Goal: Task Accomplishment & Management: Manage account settings

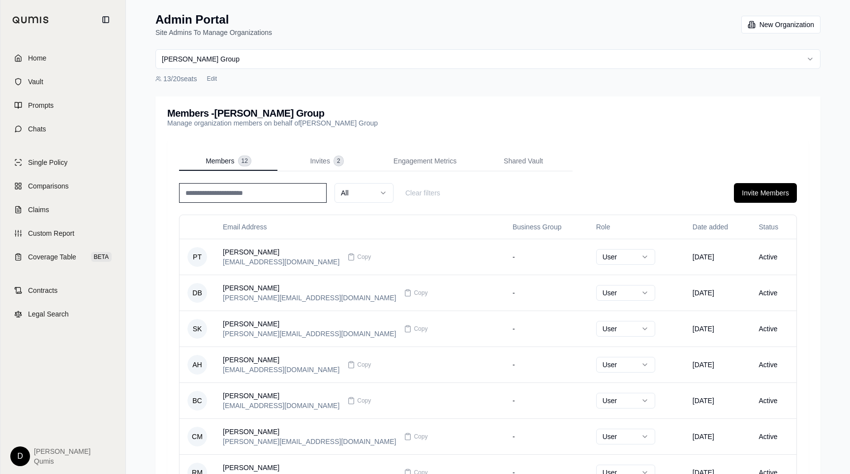
click at [238, 52] on html "Home Vault Prompts Chats Single Policy Comparisons Claims Custom Report Coverag…" at bounding box center [425, 341] width 850 height 682
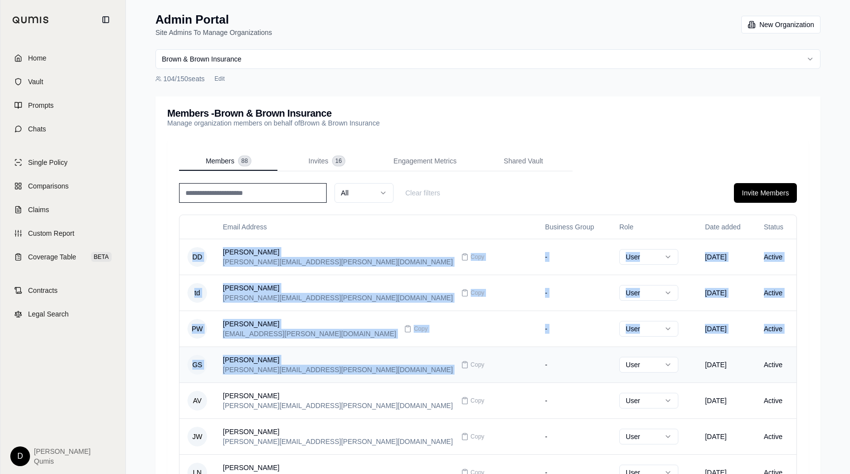
drag, startPoint x: 187, startPoint y: 242, endPoint x: 391, endPoint y: 352, distance: 230.9
click at [391, 352] on tbody "DD [PERSON_NAME] [PERSON_NAME][EMAIL_ADDRESS][PERSON_NAME][DOMAIN_NAME] Copy - …" at bounding box center [488, 418] width 617 height 359
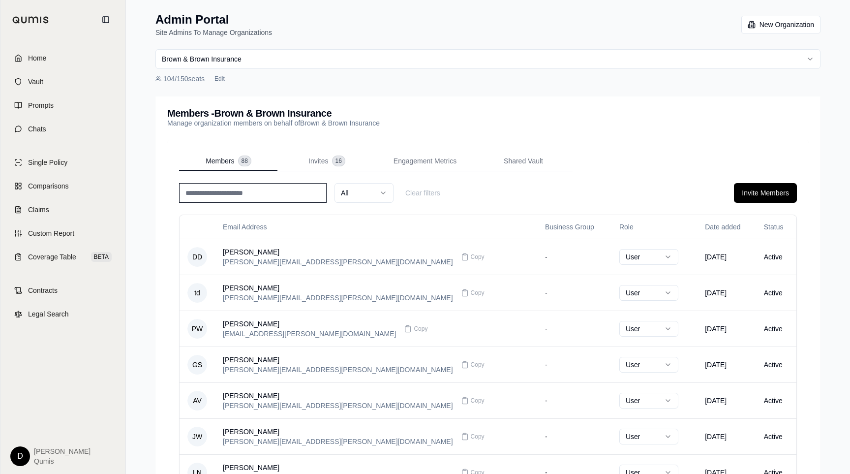
click at [494, 208] on div "All Clear filters Invite Members Email Address Business Group Role Date added S…" at bounding box center [488, 414] width 618 height 463
click at [457, 261] on button "Copy" at bounding box center [472, 257] width 31 height 20
click at [247, 193] on input at bounding box center [253, 193] width 148 height 20
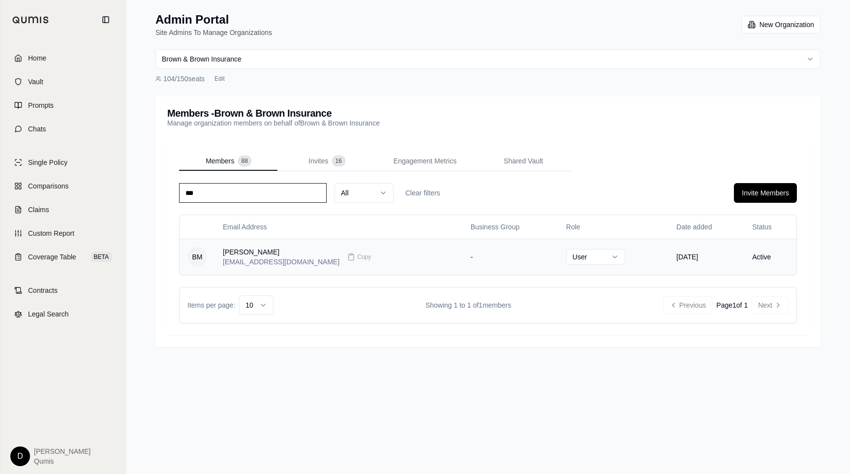
click at [544, 257] on html "Home Vault Prompts Chats Single Policy Comparisons Claims Custom Report Coverag…" at bounding box center [425, 237] width 850 height 474
click at [593, 190] on div "*** All Clear filters Invite Members" at bounding box center [488, 193] width 618 height 20
click at [272, 64] on html "Home Vault Prompts Chats Single Policy Comparisons Claims Custom Report Coverag…" at bounding box center [425, 237] width 850 height 474
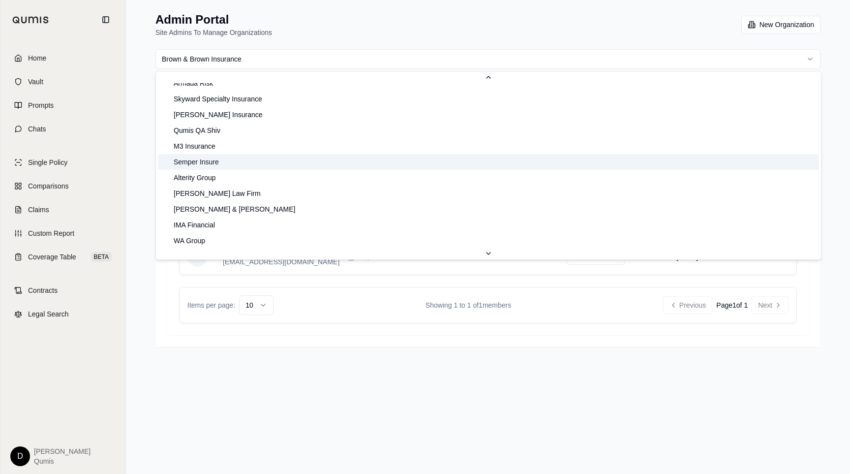
scroll to position [162, 0]
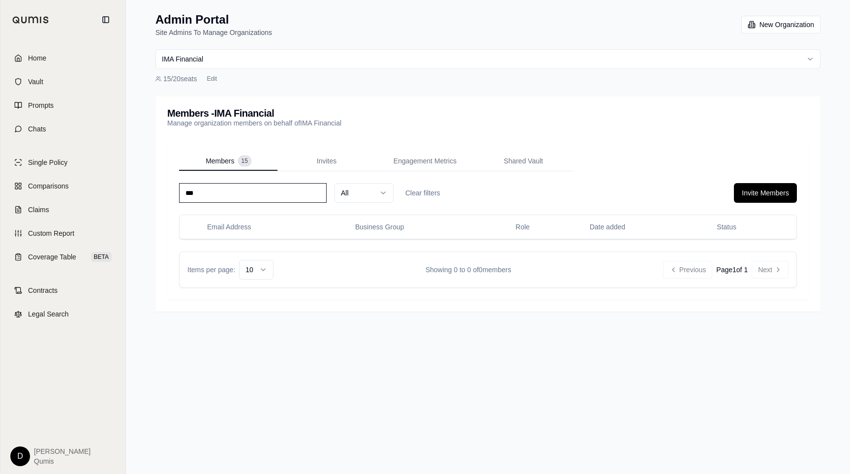
drag, startPoint x: 243, startPoint y: 473, endPoint x: 219, endPoint y: 191, distance: 282.4
click at [219, 191] on input "***" at bounding box center [253, 193] width 148 height 20
type input "******"
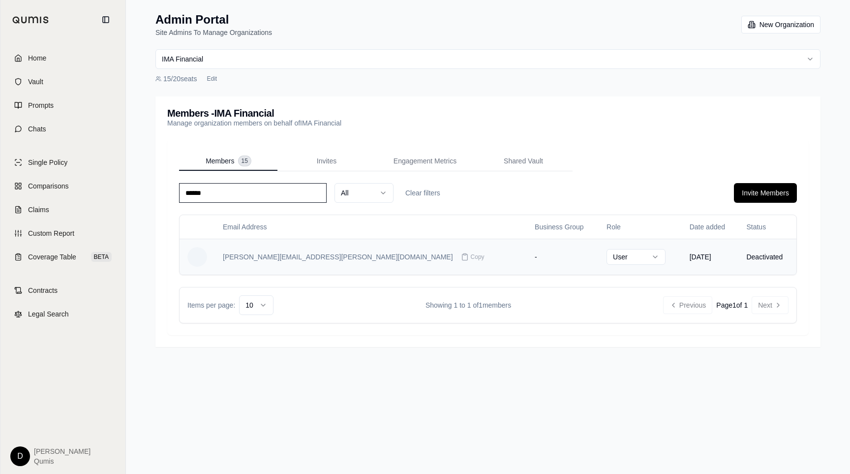
click at [394, 255] on div "[PERSON_NAME][EMAIL_ADDRESS][PERSON_NAME][DOMAIN_NAME] Copy" at bounding box center [371, 257] width 296 height 20
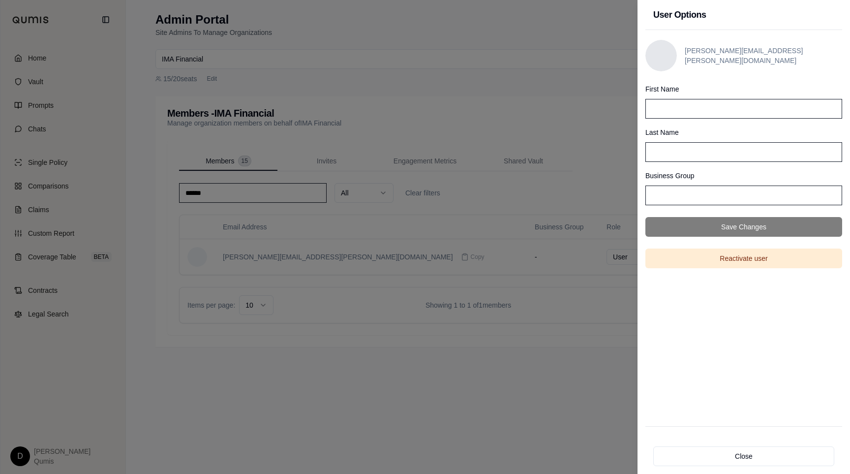
click at [535, 201] on div at bounding box center [425, 237] width 850 height 474
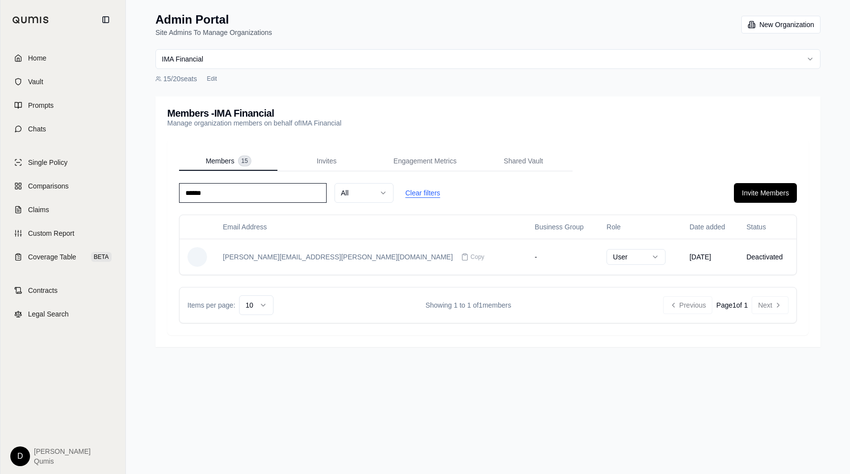
click at [413, 198] on button "Clear filters" at bounding box center [422, 193] width 51 height 20
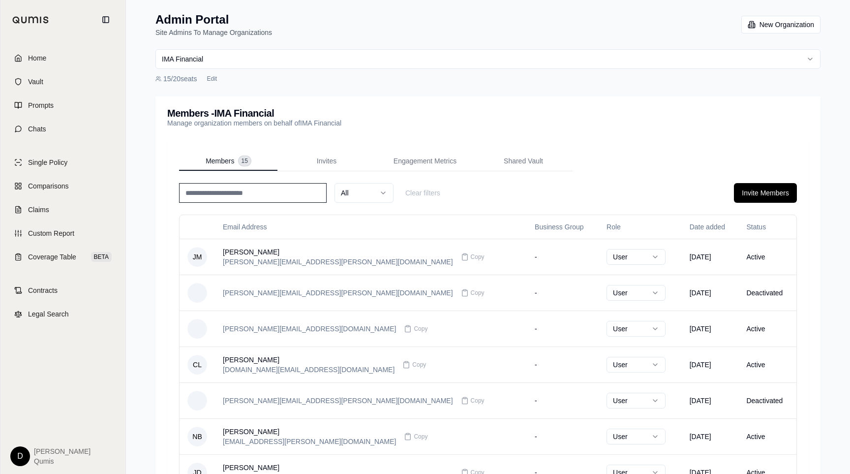
click at [246, 194] on input at bounding box center [253, 193] width 148 height 20
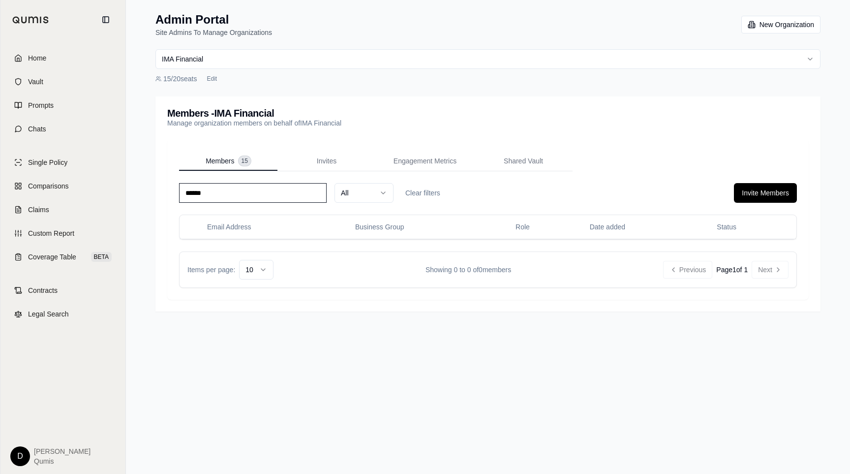
type input "******"
click at [424, 193] on button "Clear filters" at bounding box center [422, 193] width 51 height 20
click at [493, 193] on div "All Clear filters Invite Members" at bounding box center [488, 193] width 618 height 20
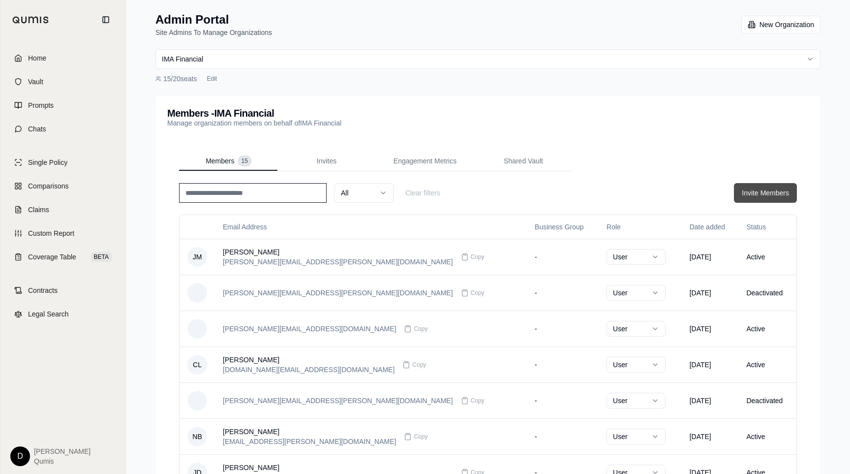
click at [759, 194] on button "Invite Members" at bounding box center [765, 193] width 63 height 20
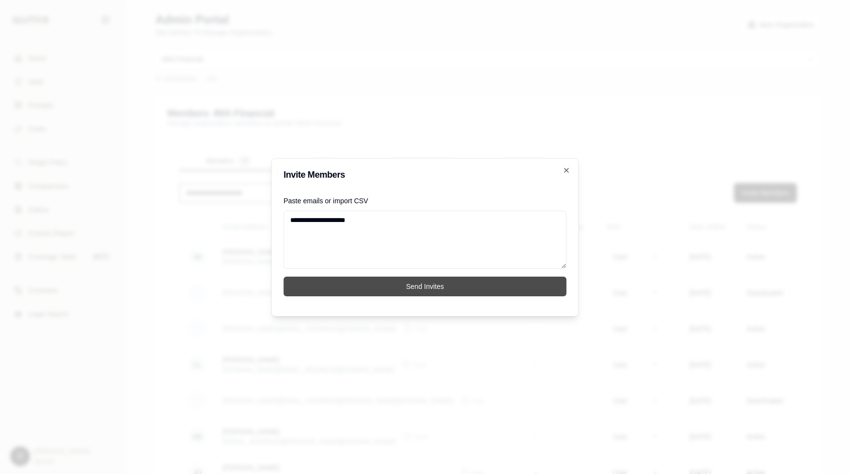
type textarea "**********"
click at [467, 282] on button "Send Invites" at bounding box center [425, 286] width 283 height 20
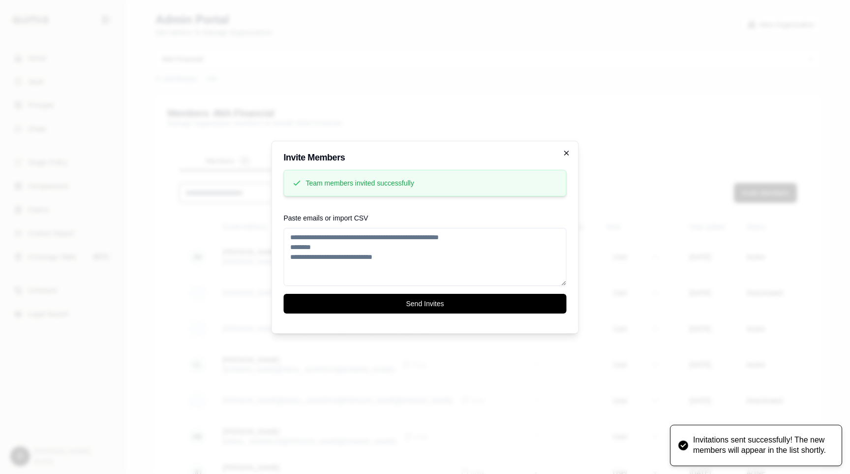
click at [569, 152] on icon "button" at bounding box center [567, 153] width 8 height 8
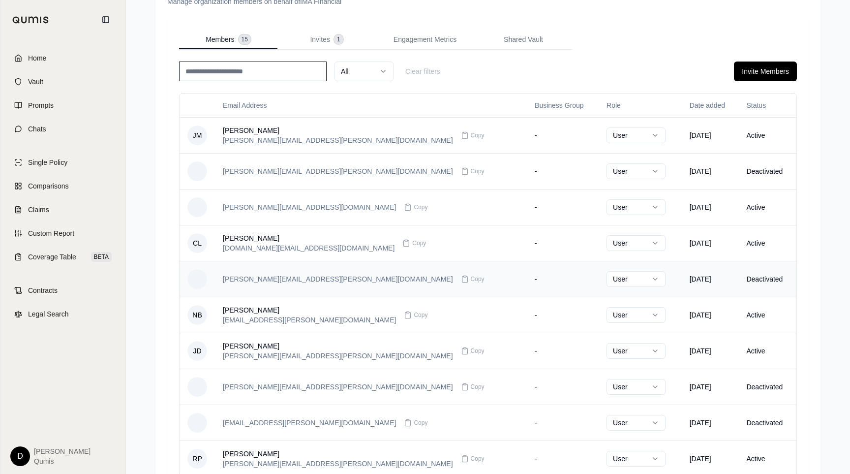
scroll to position [142, 0]
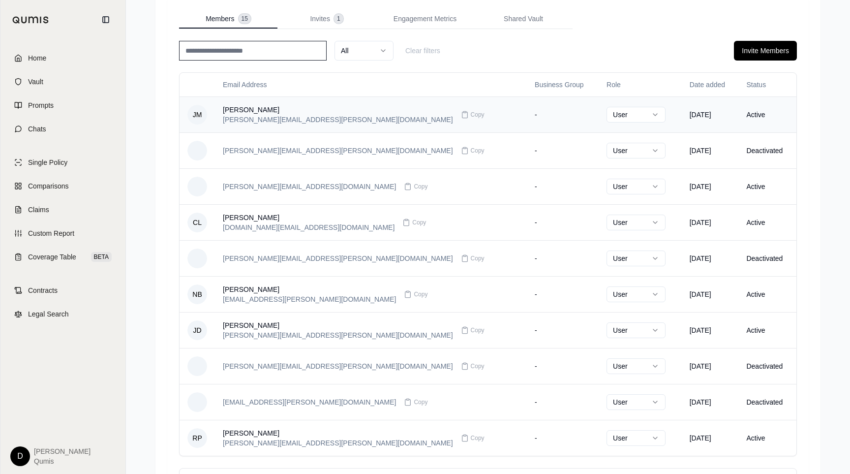
click at [566, 109] on html "Home Vault Prompts Chats Single Policy Comparisons Claims Custom Report Coverag…" at bounding box center [425, 199] width 850 height 682
click at [505, 116] on html "Home Vault Prompts Chats Single Policy Comparisons Claims Custom Report Coverag…" at bounding box center [425, 199] width 850 height 682
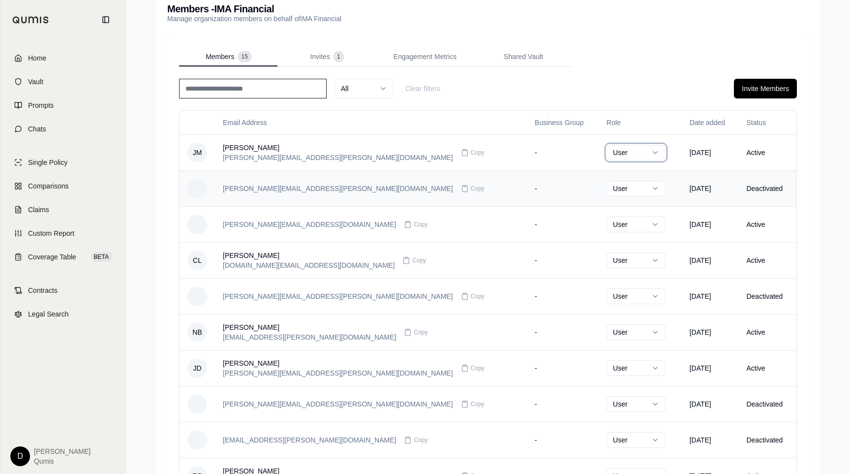
scroll to position [96, 0]
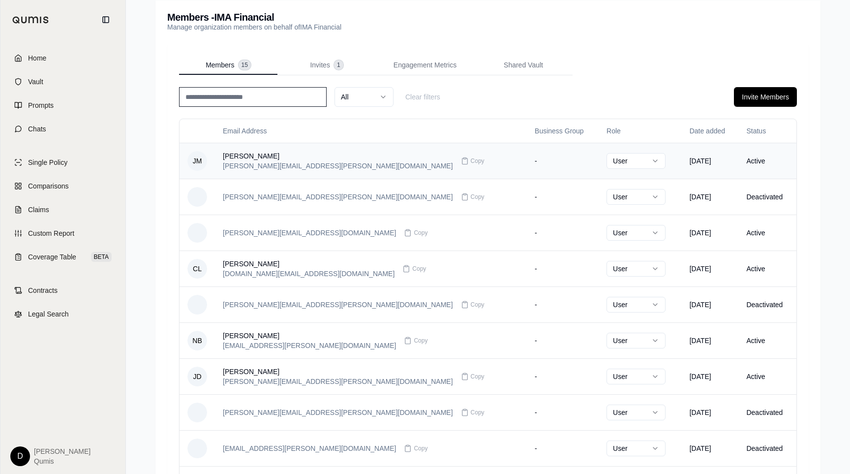
click at [551, 165] on html "Home Vault Prompts Chats Single Policy Comparisons Claims Custom Report Coverag…" at bounding box center [425, 245] width 850 height 682
click at [576, 96] on html "Home Vault Prompts Chats Single Policy Comparisons Claims Custom Report Coverag…" at bounding box center [425, 245] width 850 height 682
